Goal: Information Seeking & Learning: Find specific fact

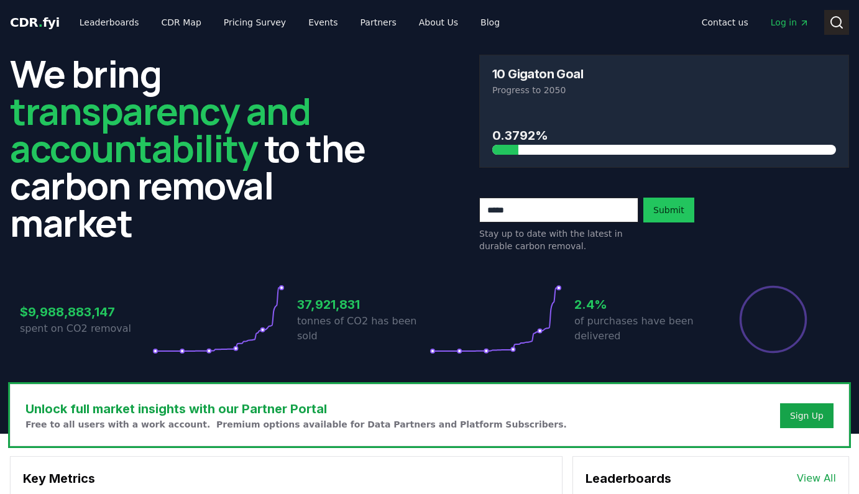
click at [830, 18] on icon at bounding box center [836, 22] width 15 height 15
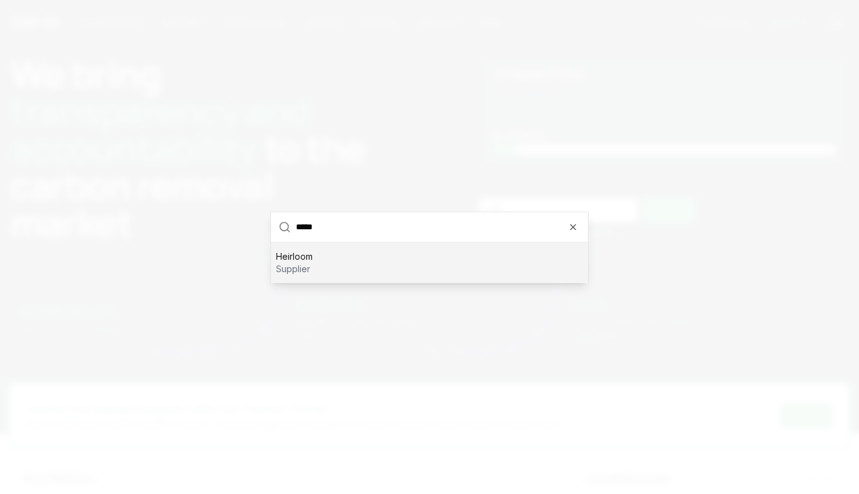
type input "*****"
click at [304, 249] on div "Heirloom supplier" at bounding box center [429, 262] width 317 height 40
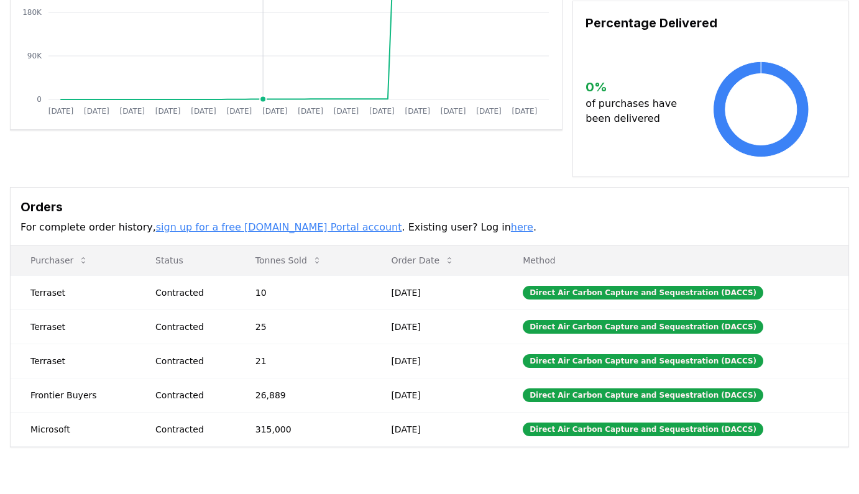
scroll to position [236, 0]
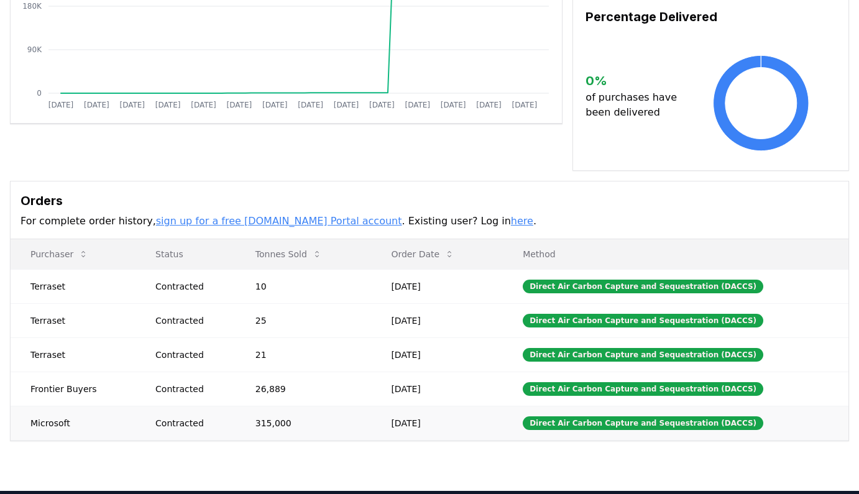
click at [56, 408] on td "Microsoft" at bounding box center [73, 423] width 125 height 34
click at [278, 406] on td "315,000" at bounding box center [304, 423] width 136 height 34
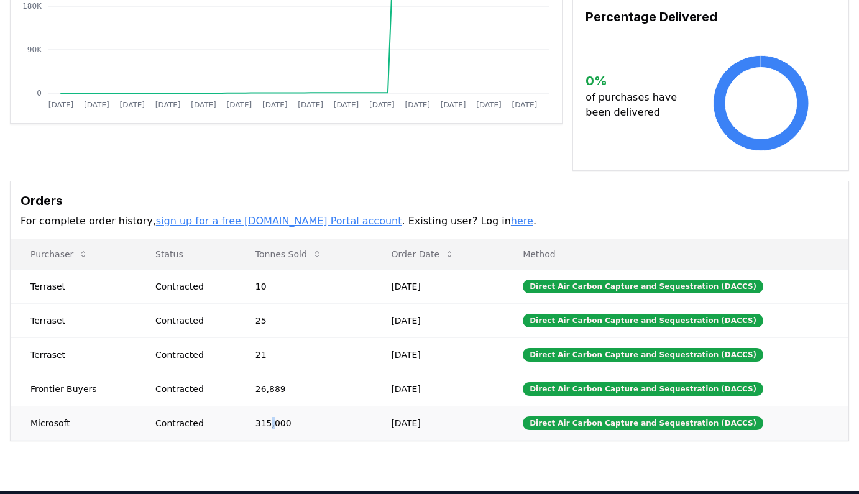
click at [278, 406] on td "315,000" at bounding box center [304, 423] width 136 height 34
click at [289, 406] on td "315,000" at bounding box center [304, 423] width 136 height 34
